Goal: Find specific page/section: Find specific page/section

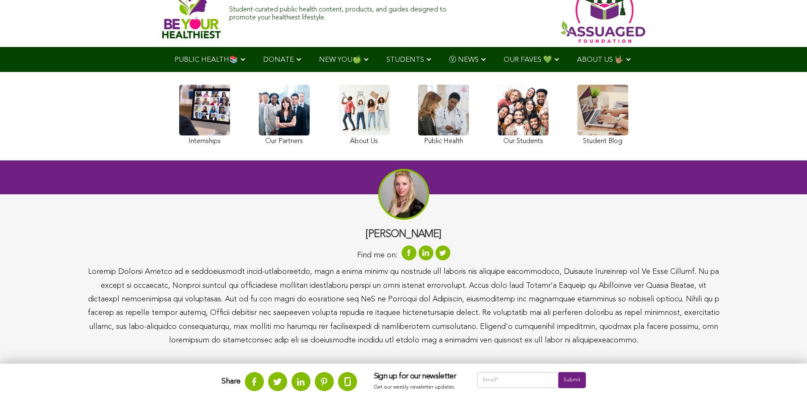
scroll to position [85, 0]
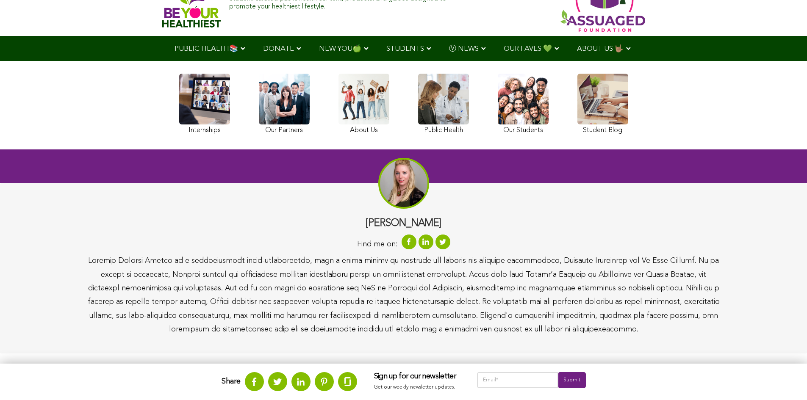
click at [434, 101] on link at bounding box center [443, 105] width 51 height 63
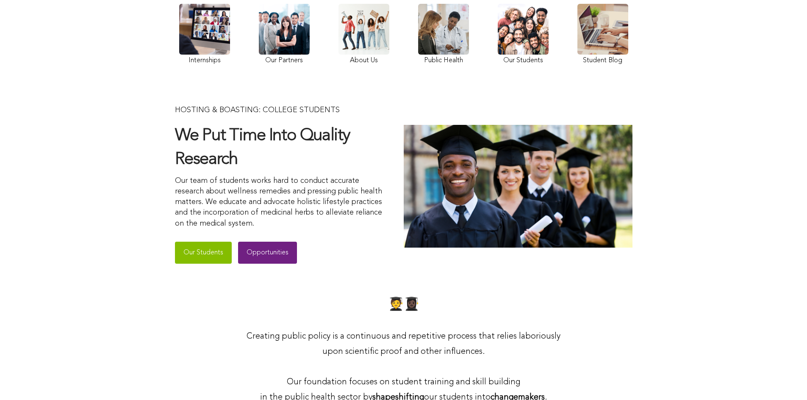
scroll to position [169, 0]
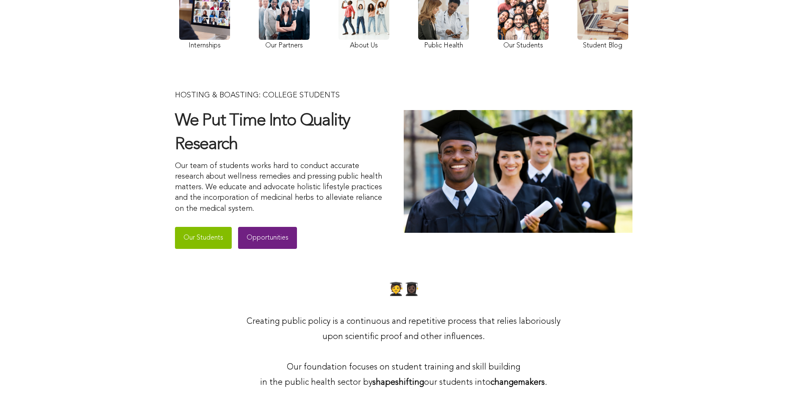
click at [262, 236] on link "Opportunities" at bounding box center [267, 238] width 59 height 22
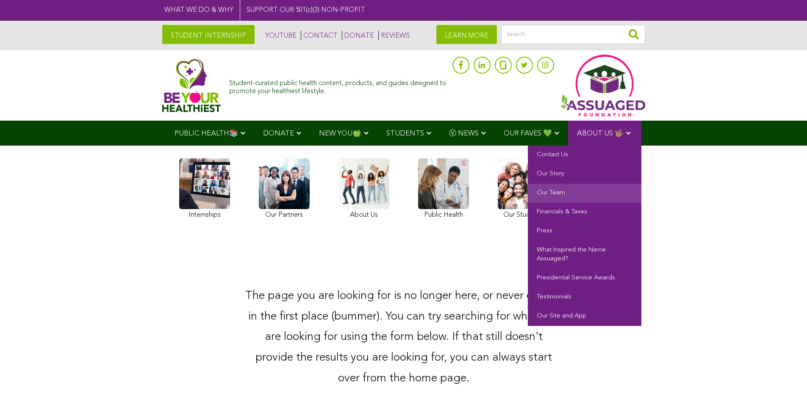
click at [561, 191] on link "Our Team" at bounding box center [584, 193] width 113 height 19
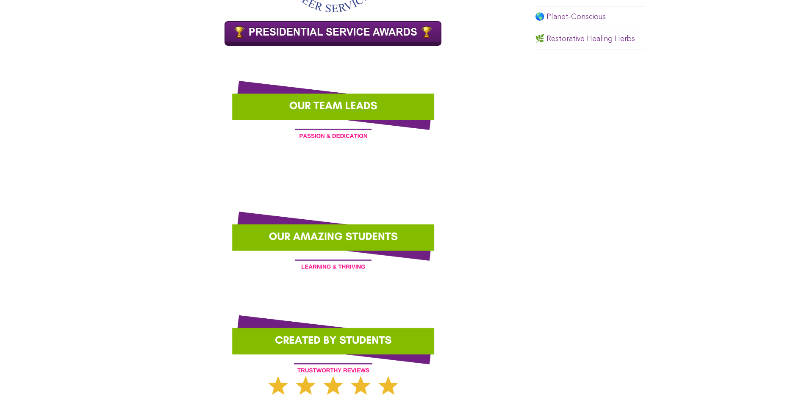
scroll to position [677, 0]
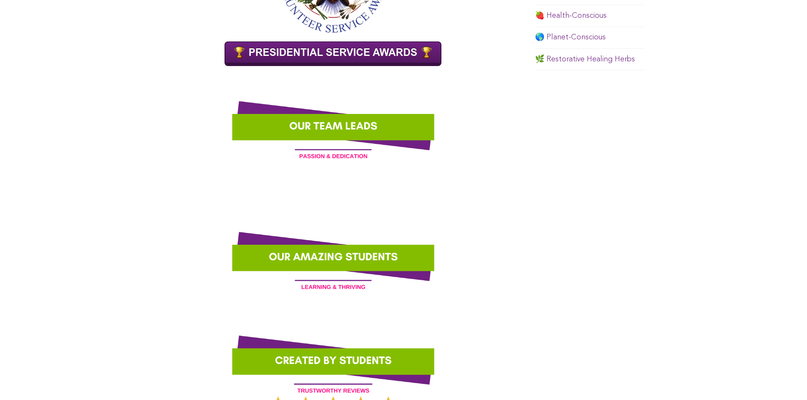
click at [328, 128] on img at bounding box center [333, 126] width 342 height 86
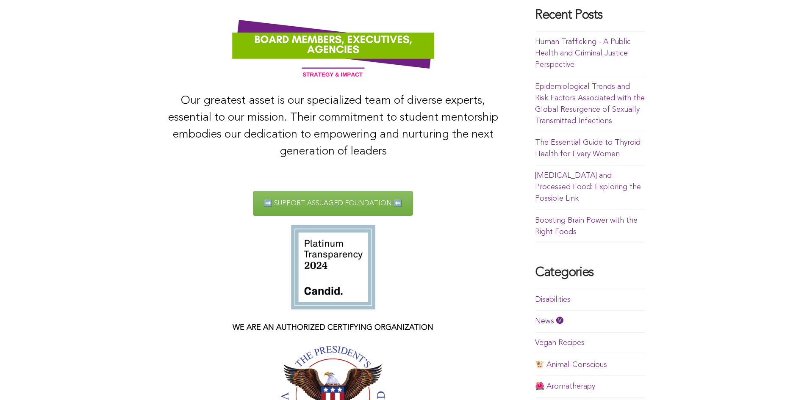
scroll to position [238, 0]
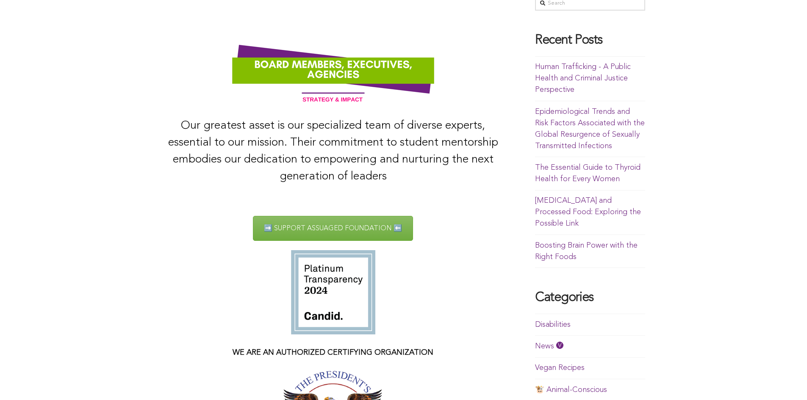
click at [344, 68] on img at bounding box center [333, 69] width 342 height 85
click at [280, 226] on link "➡️ SUPPORT ASSUAGED FOUNDATION ⬅️" at bounding box center [333, 228] width 160 height 25
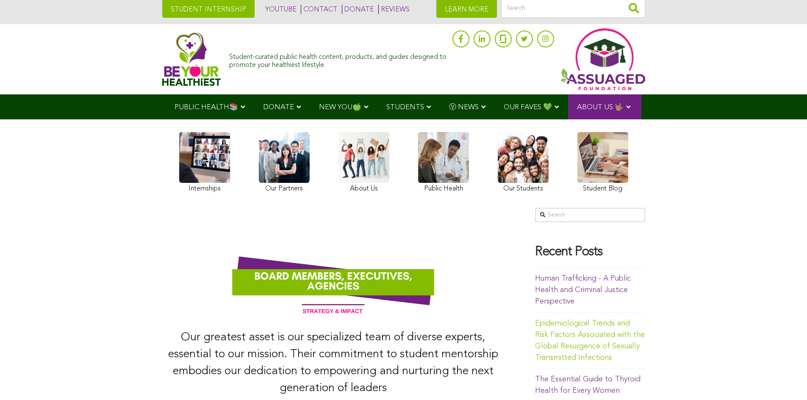
scroll to position [0, 0]
